Goal: Transaction & Acquisition: Subscribe to service/newsletter

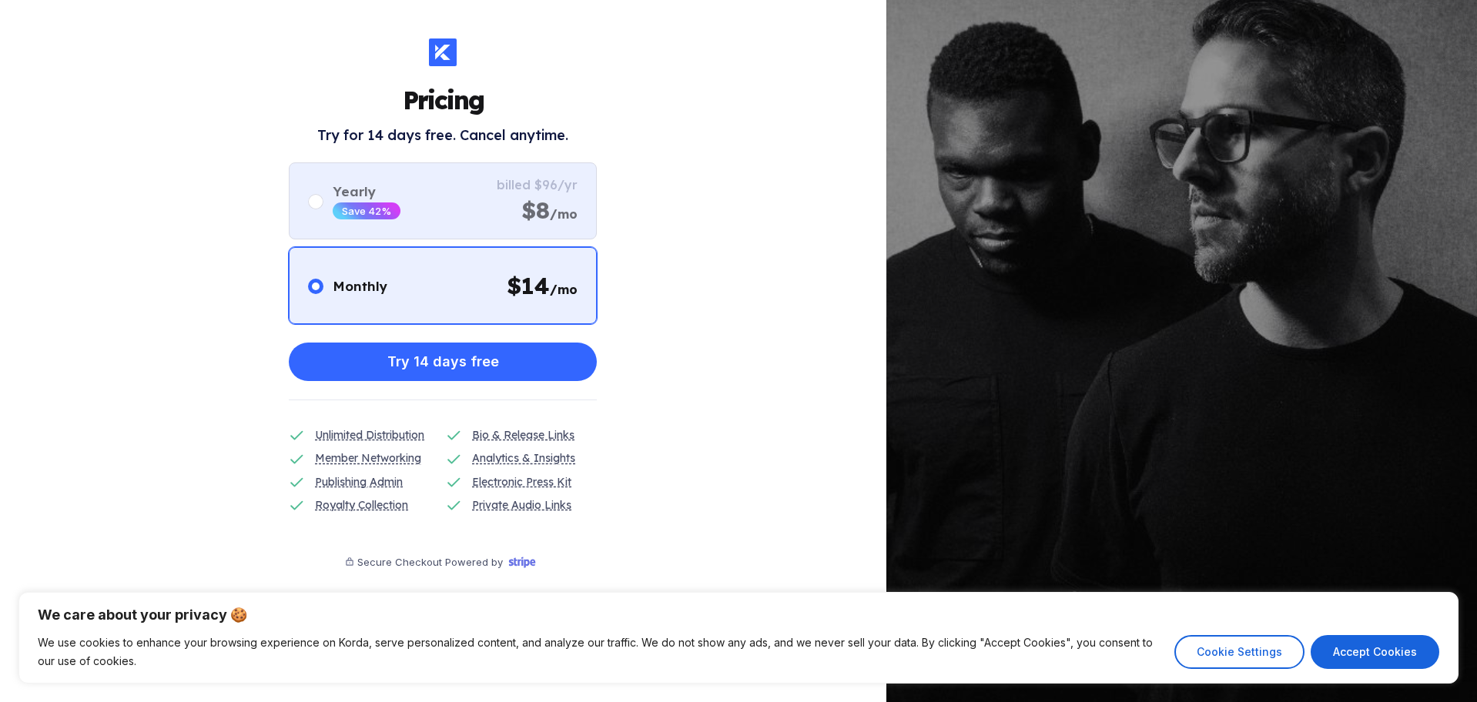
click at [539, 206] on div "$8 /mo" at bounding box center [549, 210] width 56 height 29
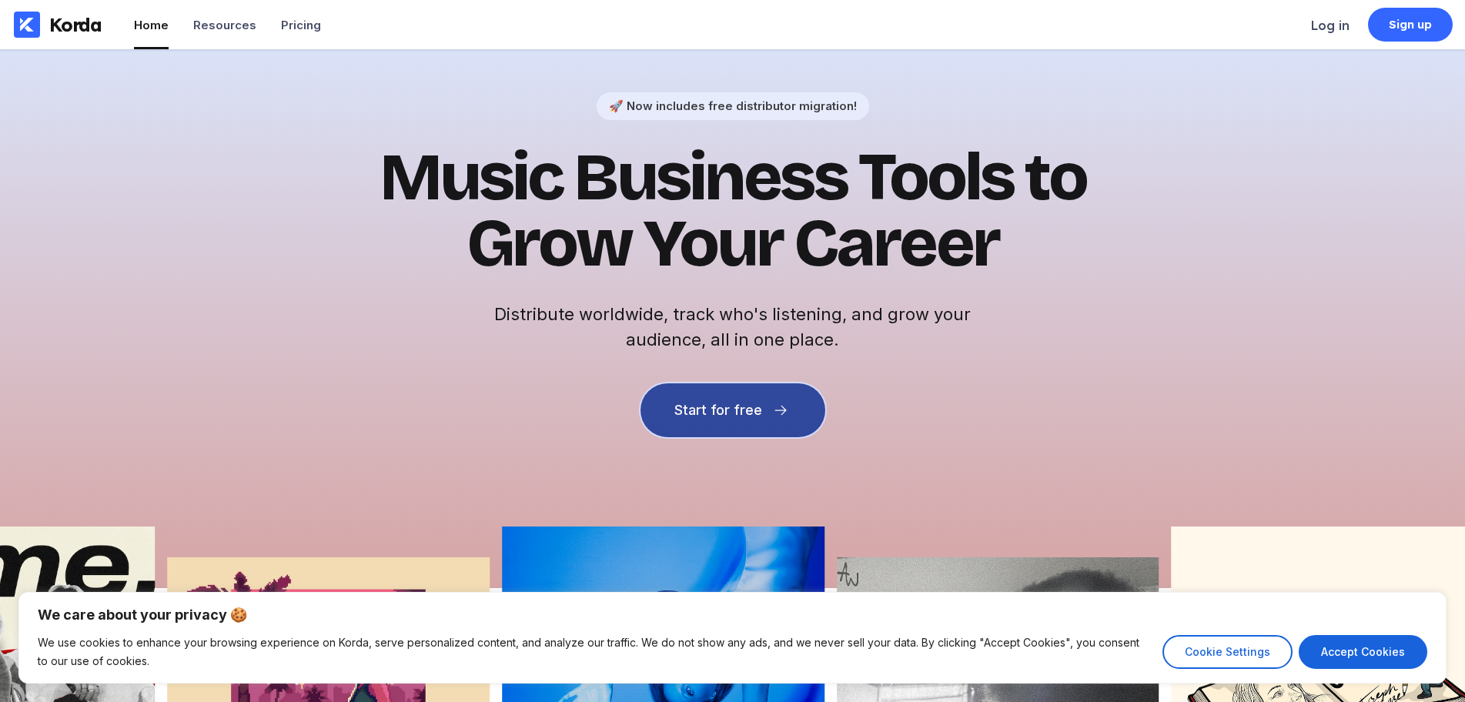
click at [725, 410] on div "Start for free" at bounding box center [718, 410] width 88 height 15
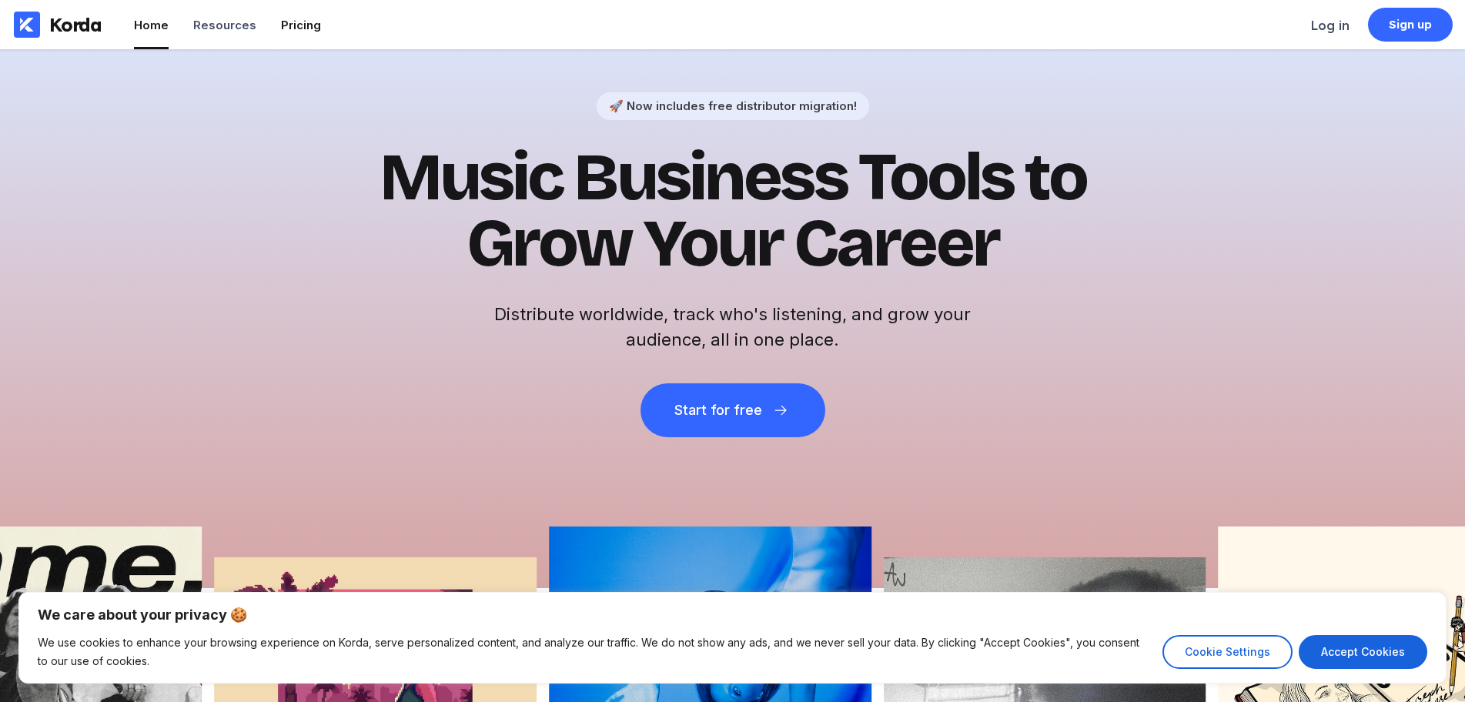
click at [290, 28] on div "Pricing" at bounding box center [301, 25] width 40 height 15
